Goal: Find specific page/section: Find specific page/section

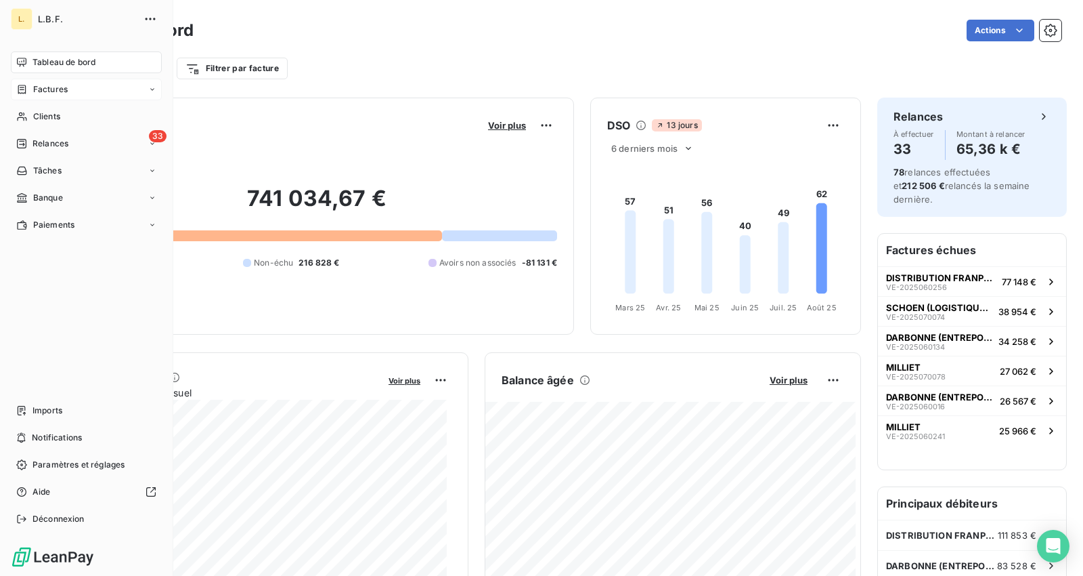
click at [41, 85] on span "Factures" at bounding box center [50, 89] width 35 height 12
